Goal: Use online tool/utility: Utilize a website feature to perform a specific function

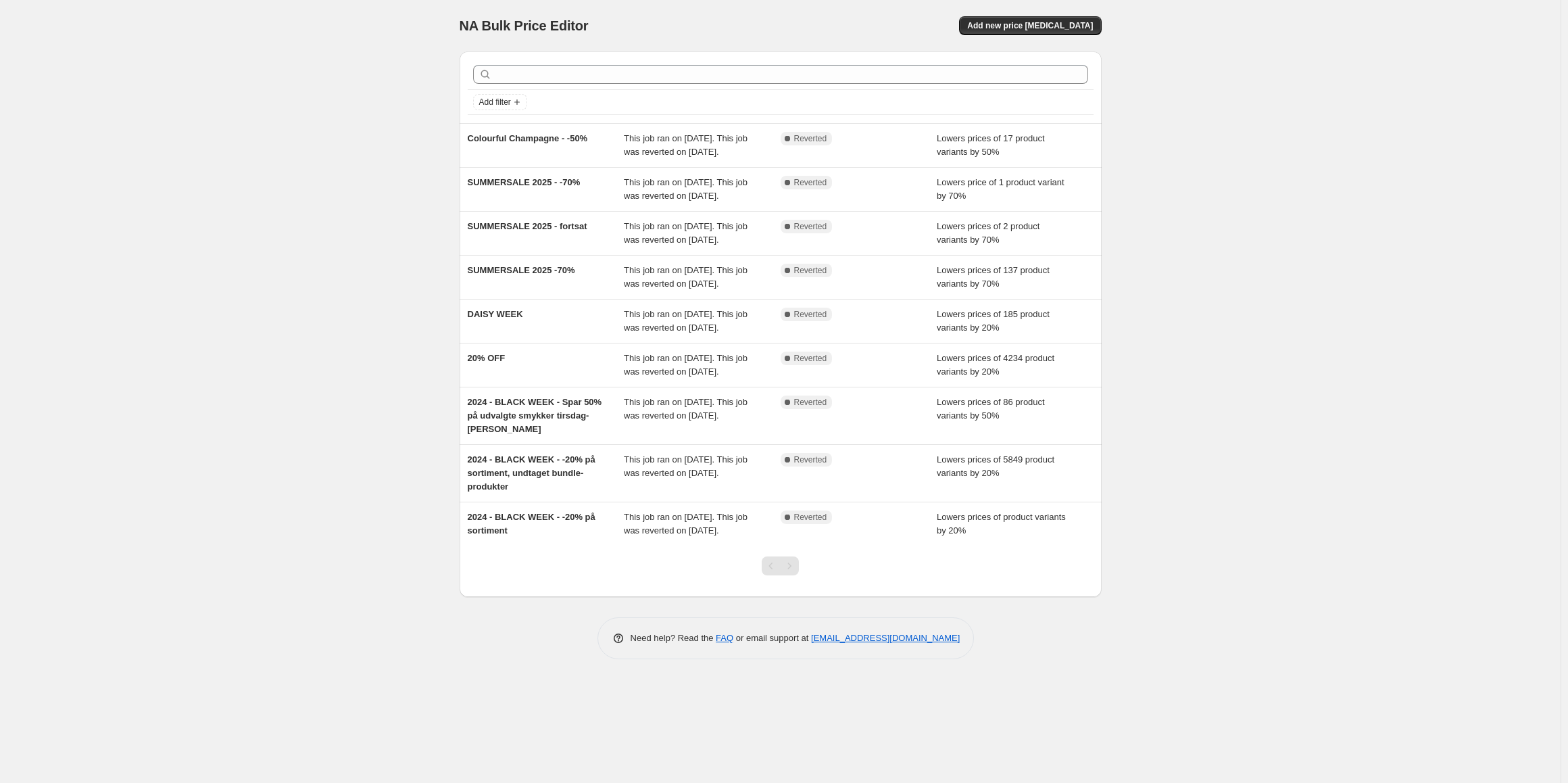
click at [1234, 297] on div "NA Bulk Price Editor. This page is ready NA Bulk Price Editor Add new price [ME…" at bounding box center [780, 392] width 1560 height 783
click at [788, 575] on div "Pagination" at bounding box center [790, 566] width 19 height 19
click at [761, 597] on div at bounding box center [780, 571] width 54 height 51
click at [1219, 603] on div "NA Bulk Price Editor. This page is ready NA Bulk Price Editor Add new price [ME…" at bounding box center [780, 392] width 1560 height 783
click at [1285, 652] on div "NA Bulk Price Editor. This page is ready NA Bulk Price Editor Add new price [ME…" at bounding box center [780, 392] width 1560 height 783
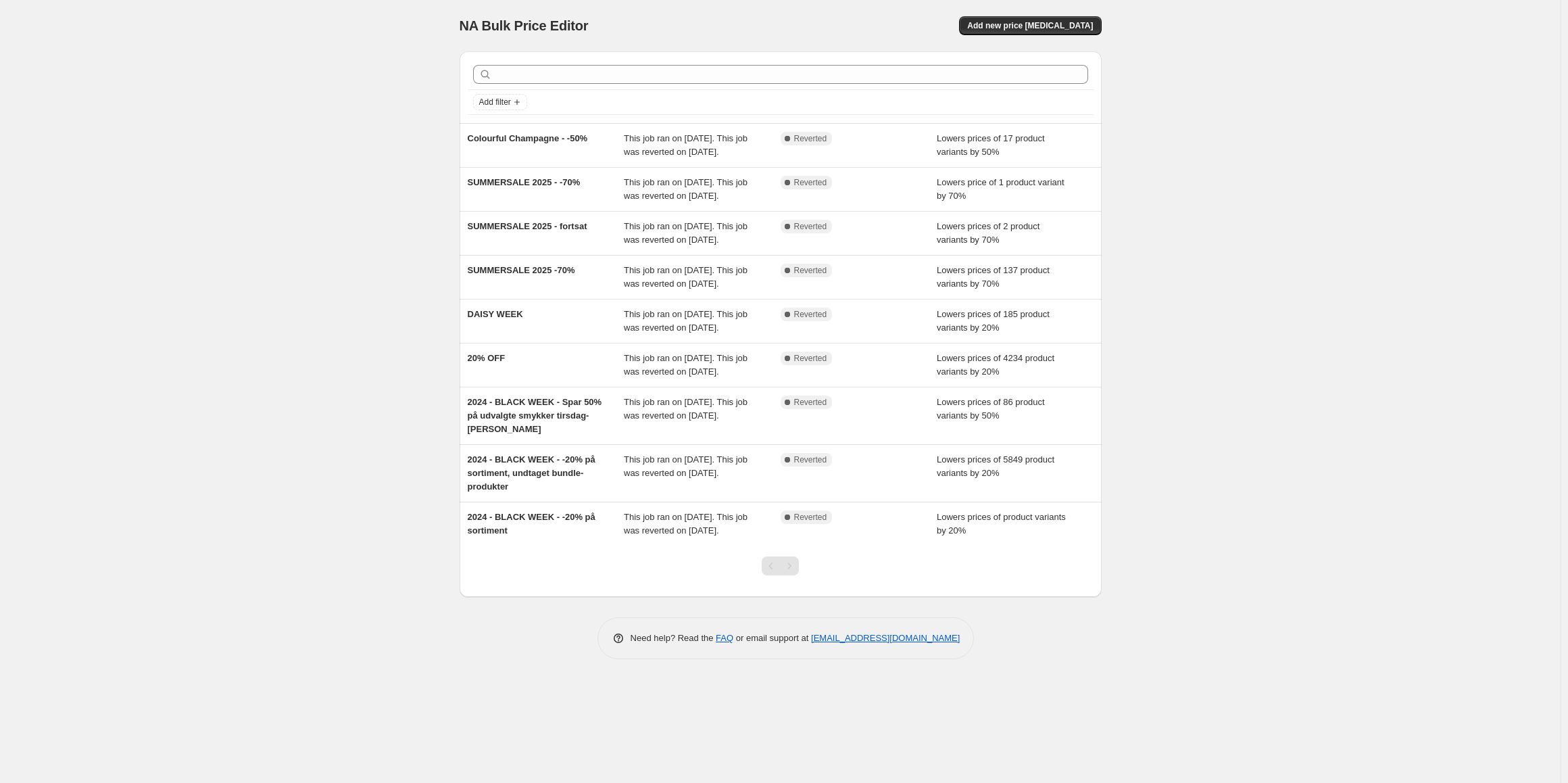
click at [1283, 669] on div "NA Bulk Price Editor. This page is ready NA Bulk Price Editor Add new price [ME…" at bounding box center [780, 392] width 1560 height 783
click at [1280, 647] on div "NA Bulk Price Editor. This page is ready NA Bulk Price Editor Add new price [ME…" at bounding box center [780, 392] width 1560 height 783
click at [1332, 409] on div "NA Bulk Price Editor. This page is ready NA Bulk Price Editor Add new price [ME…" at bounding box center [780, 392] width 1560 height 783
